Goal: Communication & Community: Connect with others

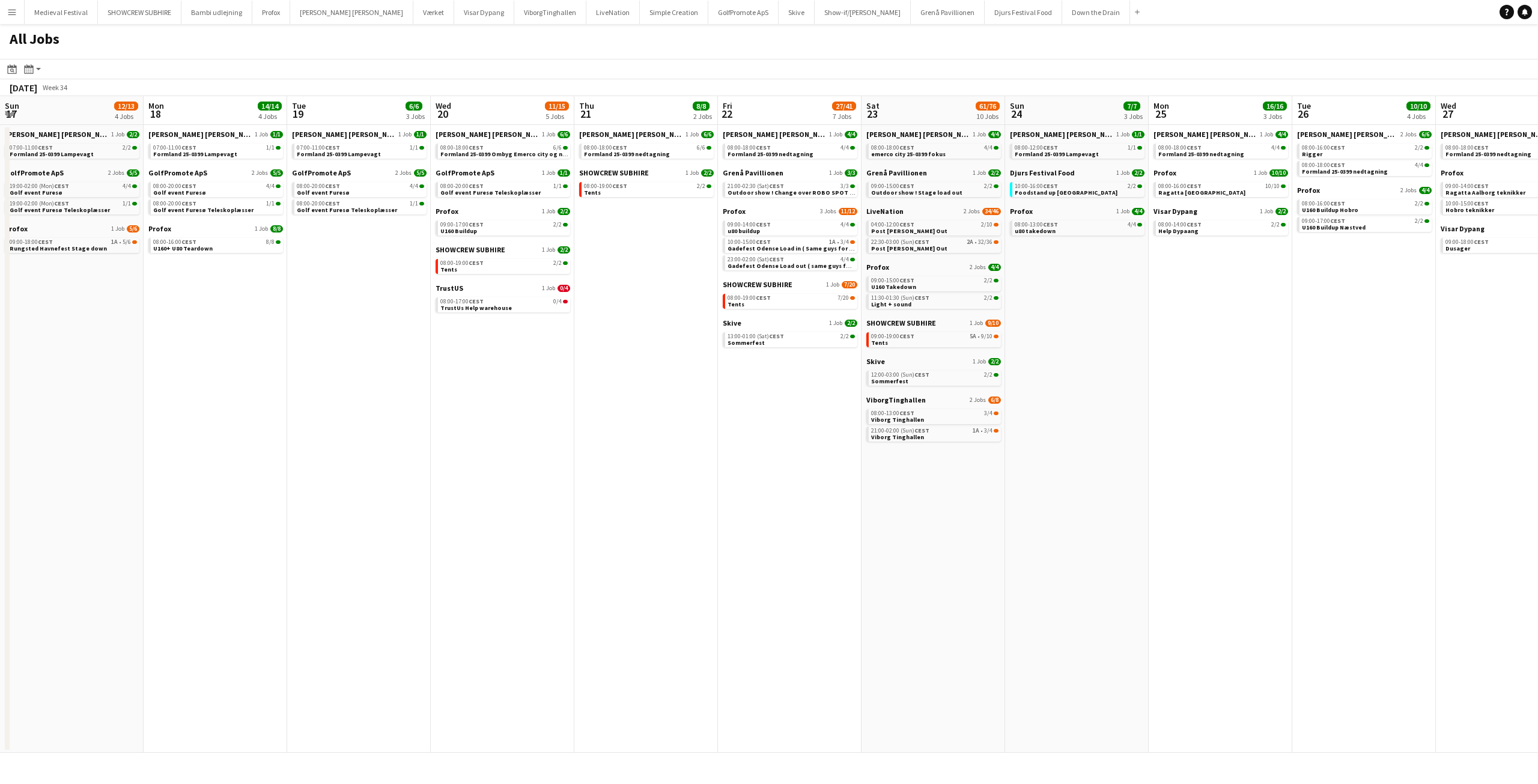
scroll to position [0, 254]
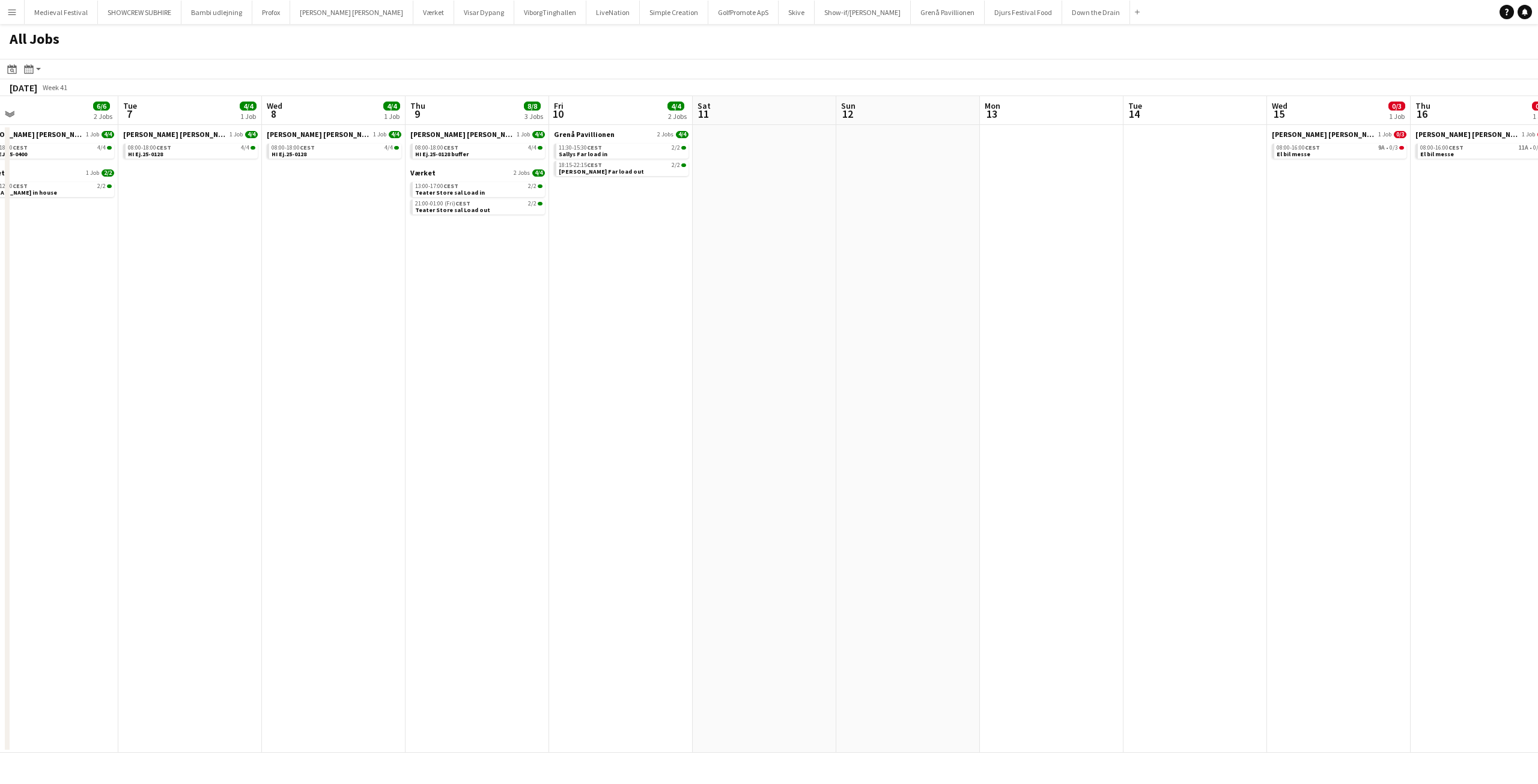
scroll to position [0, 380]
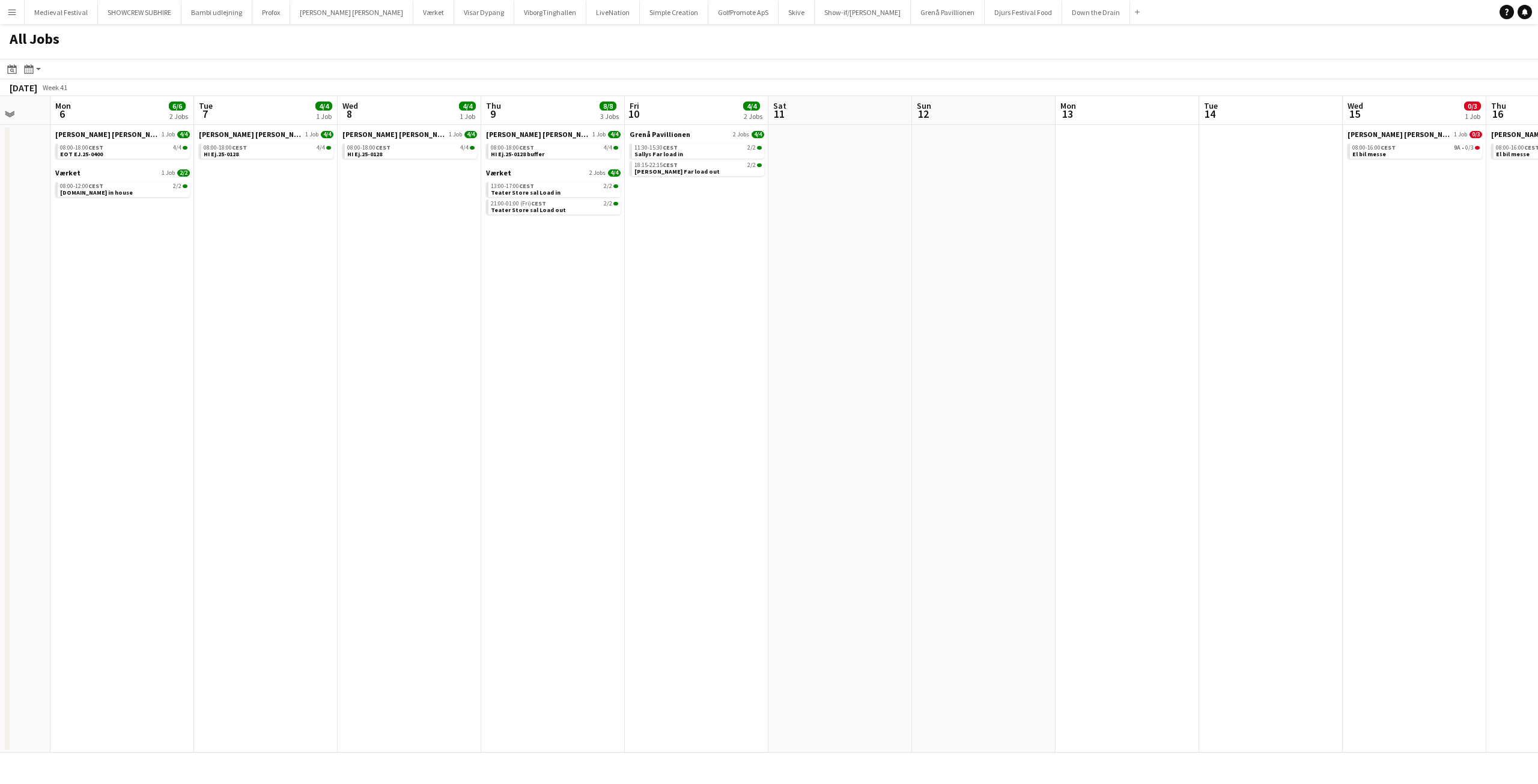
click at [357, 293] on app-all-jobs "All Jobs Date picker OCT 2025 OCT 2025 Monday M Tuesday T Wednesday W Thursday …" at bounding box center [769, 388] width 1538 height 728
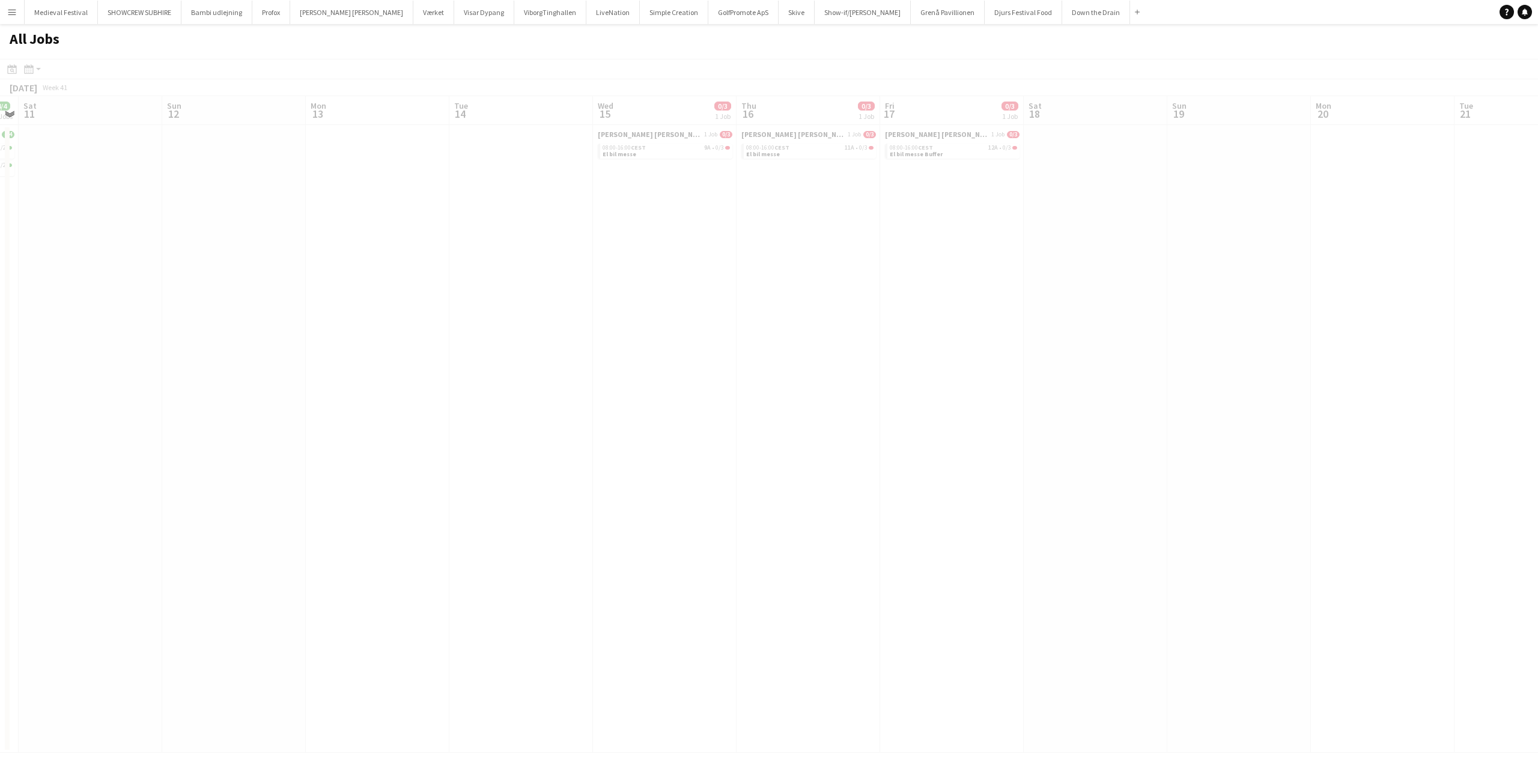
drag, startPoint x: 996, startPoint y: 272, endPoint x: 365, endPoint y: 324, distance: 633.1
click at [365, 324] on app-calendar-viewport "Wed 8 4/4 1 Job Thu 9 8/8 3 Jobs Fri 10 4/4 2 Jobs Sat 11 Sun 12 Mon 13 Tue 14 …" at bounding box center [769, 425] width 1538 height 657
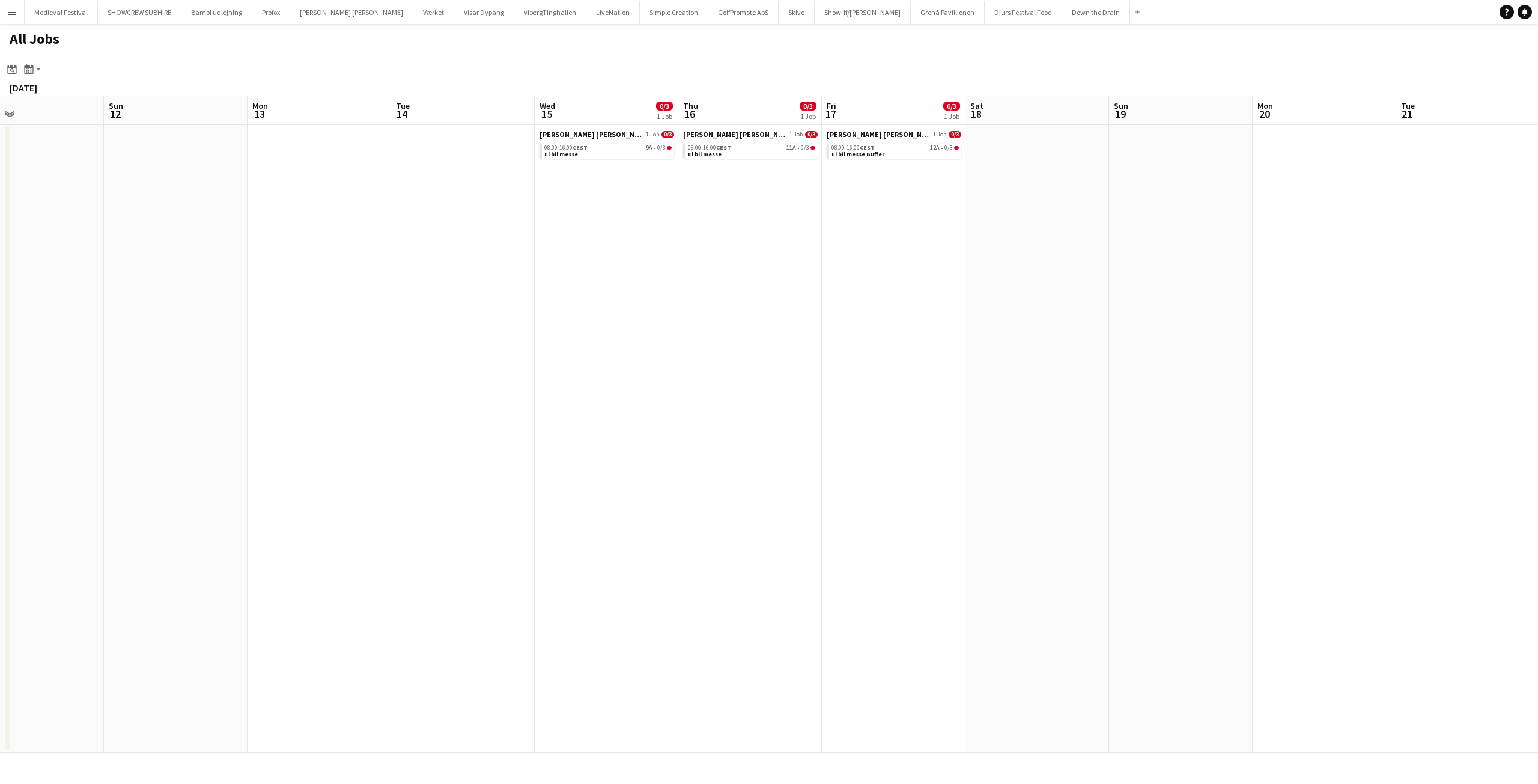
drag, startPoint x: 365, startPoint y: 324, endPoint x: 1236, endPoint y: 312, distance: 871.1
click at [1428, 310] on app-calendar-viewport "Thu 9 8/8 3 Jobs Fri 10 4/4 2 Jobs Sat 11 Sun 12 Mon 13 Tue 14 Wed 15 0/3 1 Job…" at bounding box center [769, 425] width 1538 height 657
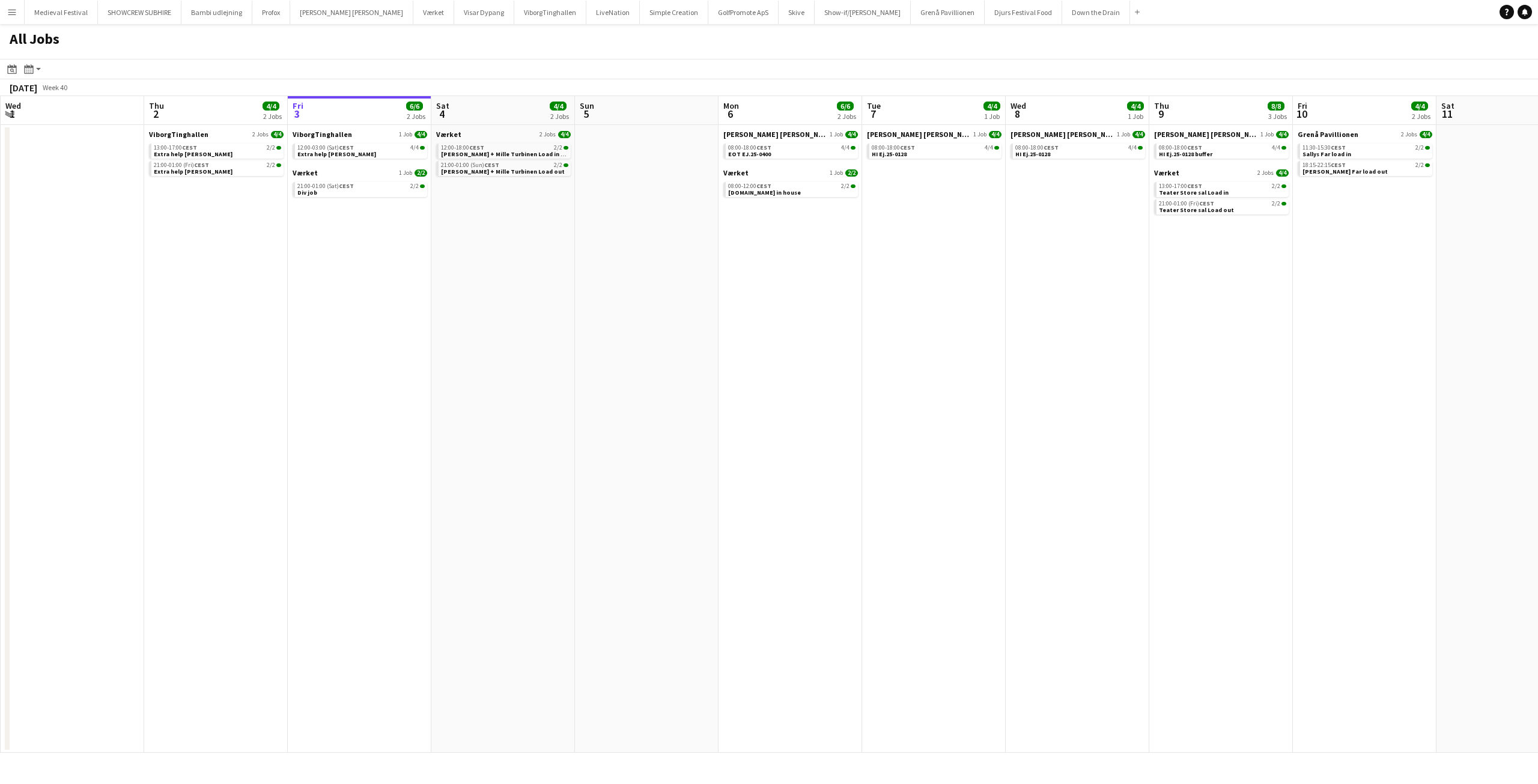
drag, startPoint x: 806, startPoint y: 313, endPoint x: 1347, endPoint y: 321, distance: 541.1
click at [1299, 319] on app-calendar-viewport "Mon 29 4/4 1 Job Tue 30 Wed 1 Thu 2 4/4 2 Jobs Fri 3 6/6 2 Jobs Sat 4 4/4 2 Job…" at bounding box center [769, 425] width 1538 height 657
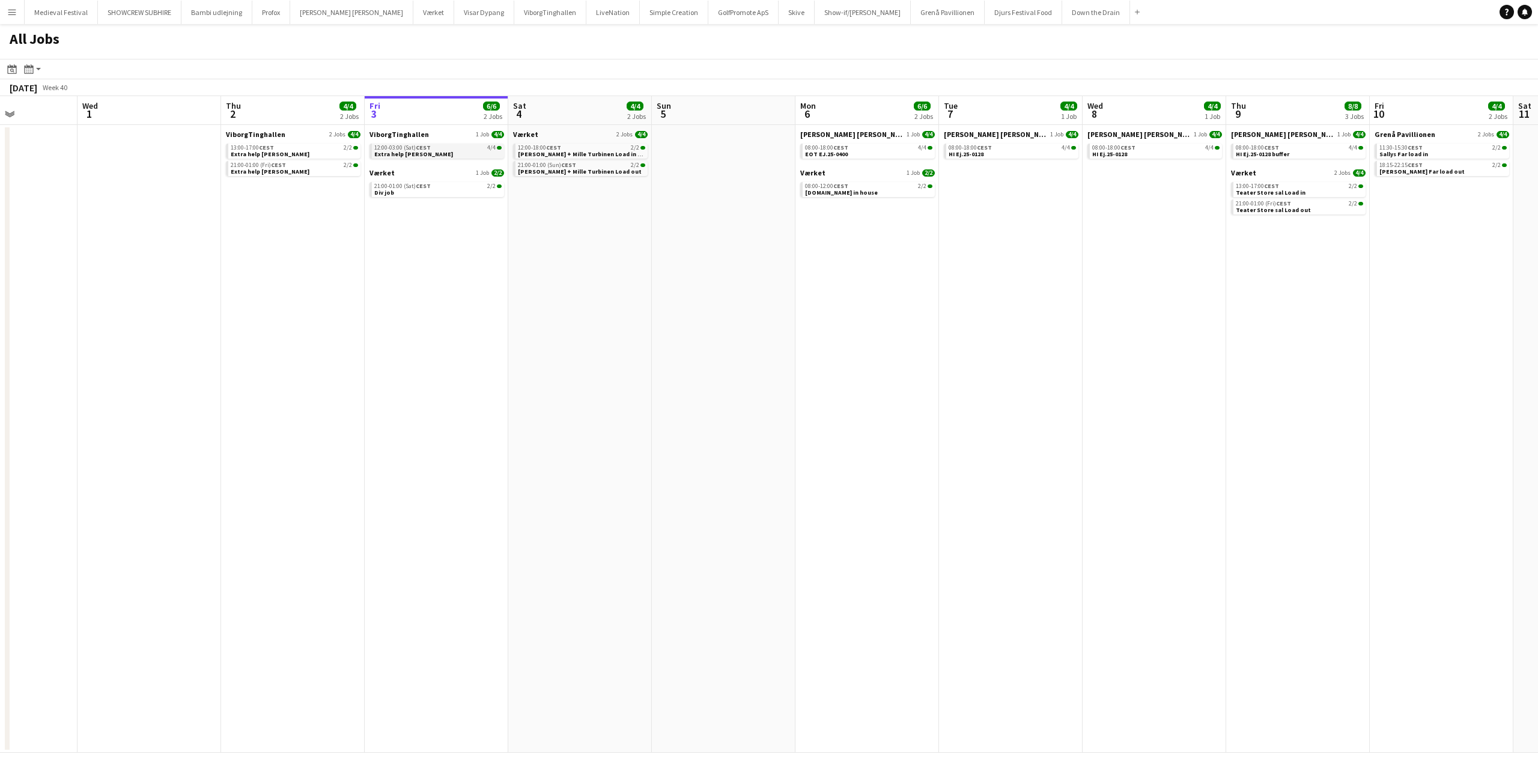
click at [441, 149] on div "12:00-03:00 (Sat) CEST 4/4" at bounding box center [438, 148] width 127 height 6
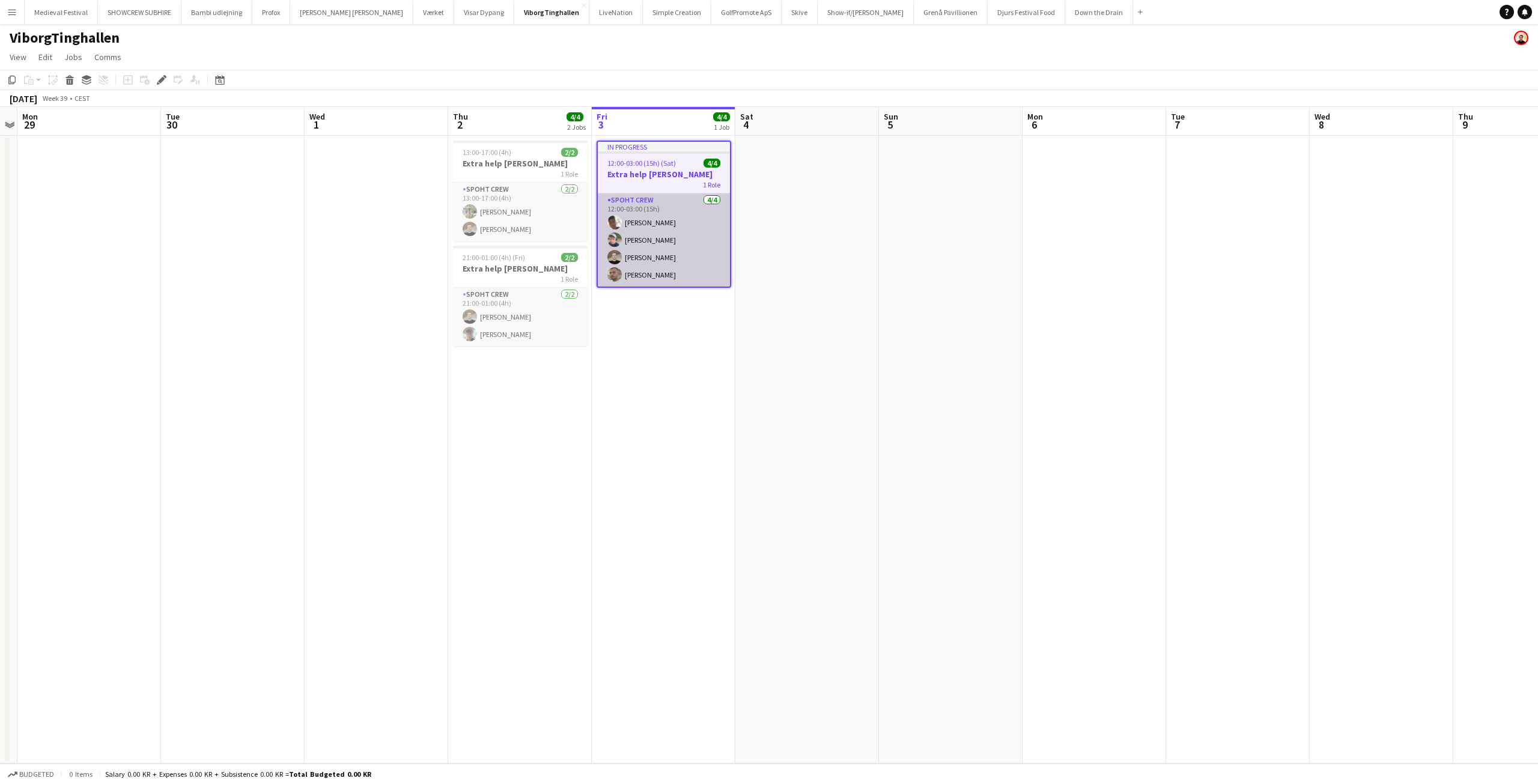
click at [709, 227] on app-card-role "Spoht Crew [DATE] 12:00-03:00 (15h) [PERSON_NAME] [PERSON_NAME] [PERSON_NAME]" at bounding box center [664, 239] width 132 height 93
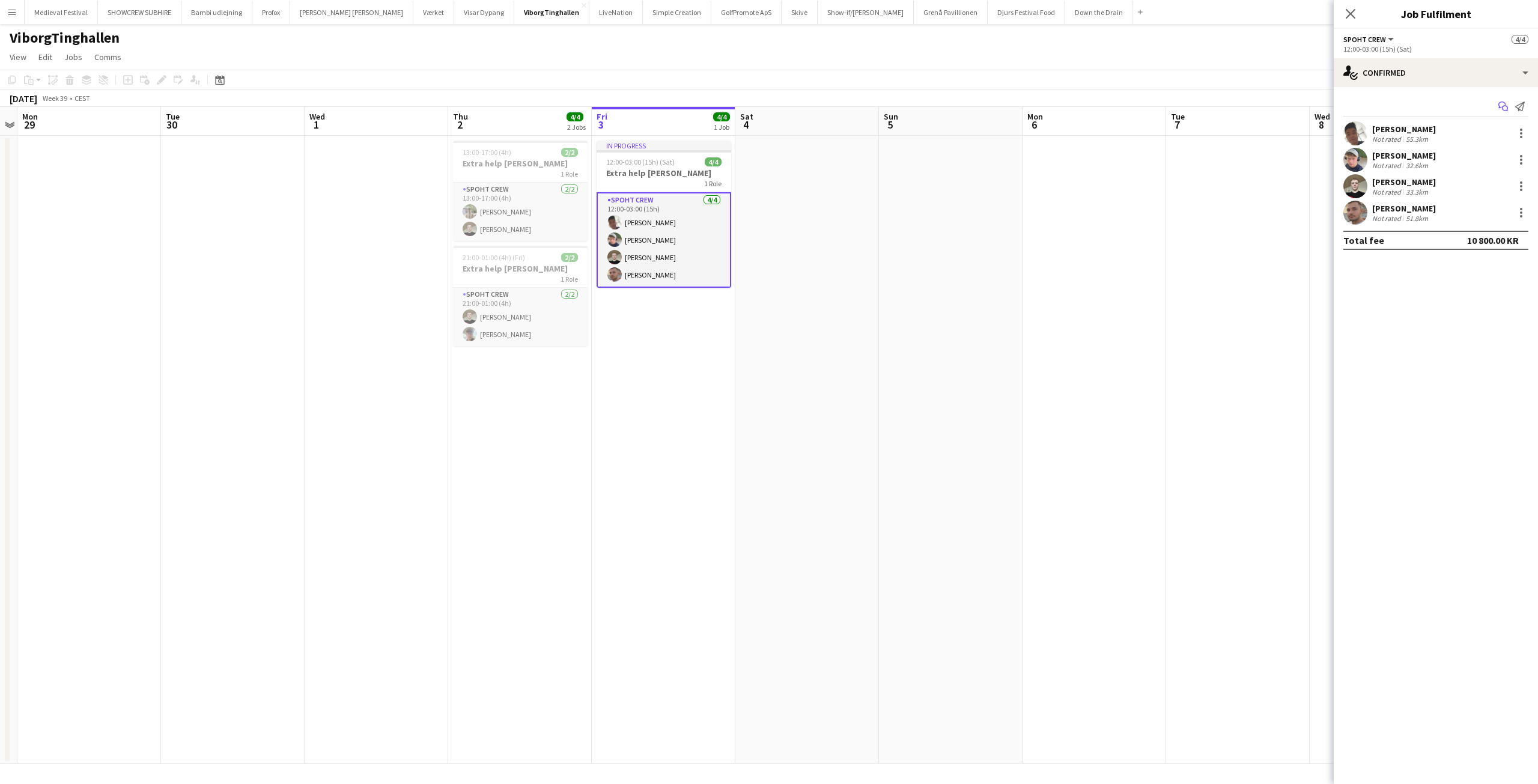
click at [1504, 104] on icon "Start chat" at bounding box center [1503, 107] width 10 height 10
